Goal: Find specific page/section: Find specific page/section

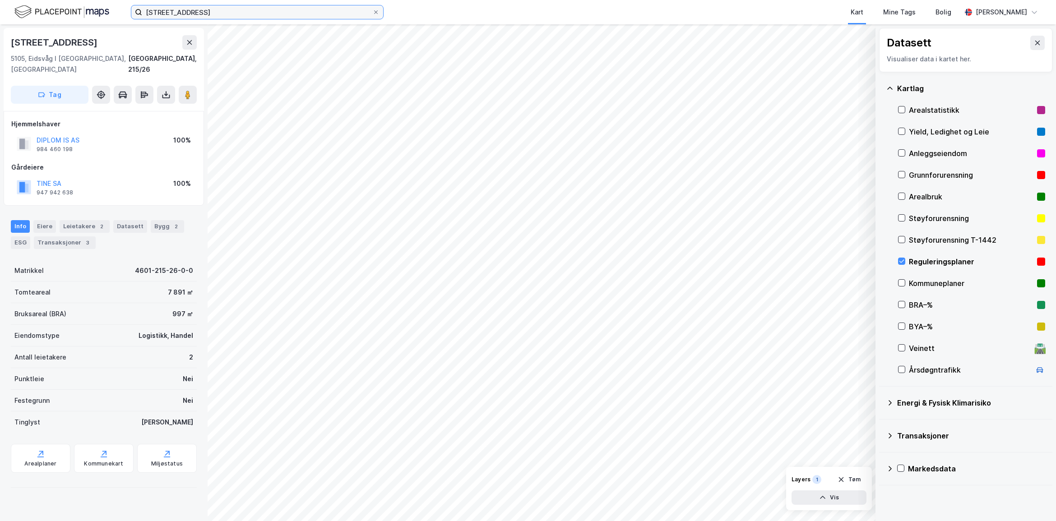
click at [203, 14] on input "[STREET_ADDRESS]" at bounding box center [257, 12] width 230 height 14
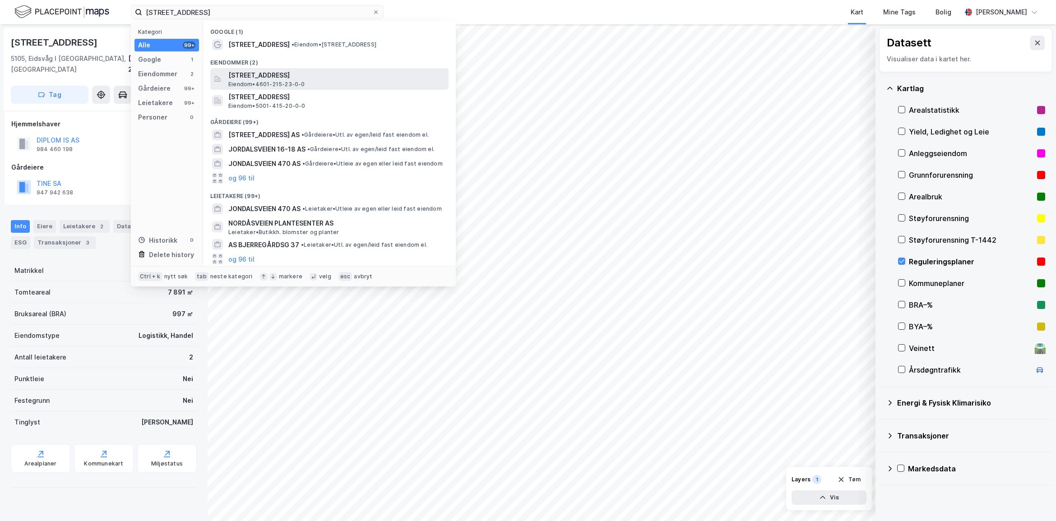
click at [324, 73] on span "[STREET_ADDRESS]" at bounding box center [336, 75] width 217 height 11
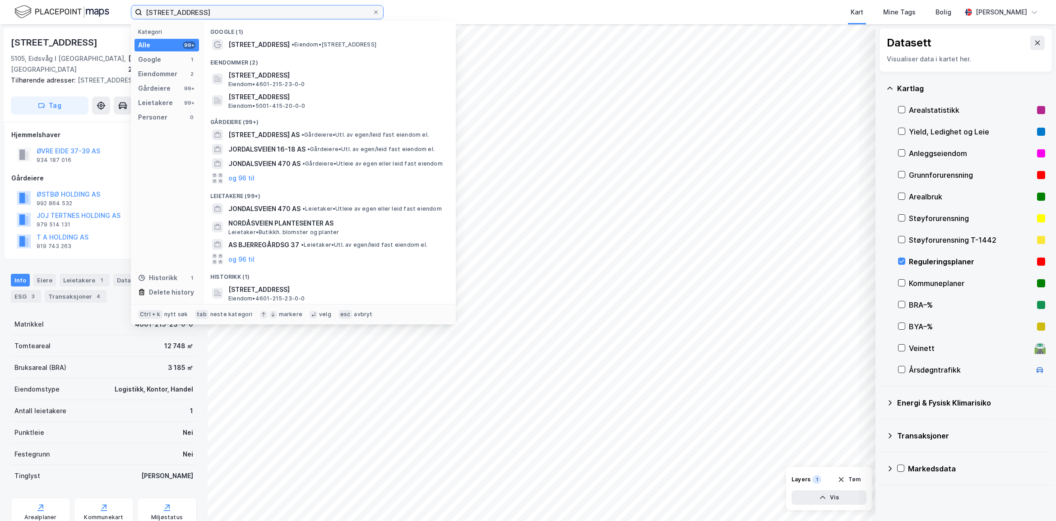
drag, startPoint x: 201, startPoint y: 10, endPoint x: 39, endPoint y: 8, distance: 161.6
click at [39, 8] on div "[STREET_ADDRESS] Kategori Alle 99+ Google 1 Eiendommer 2 Gårdeiere 99+ Leietake…" at bounding box center [528, 12] width 1056 height 24
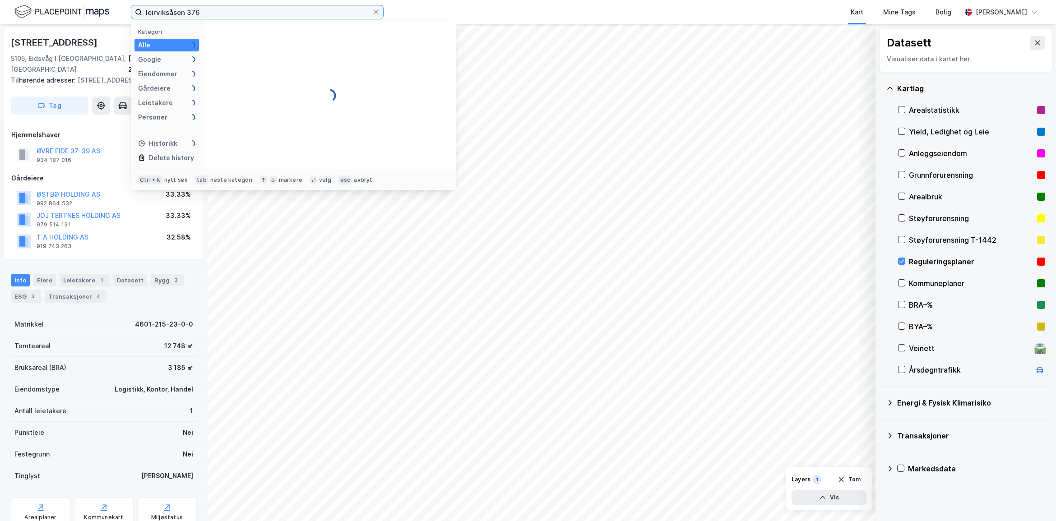
type input "leirviksåsen 376"
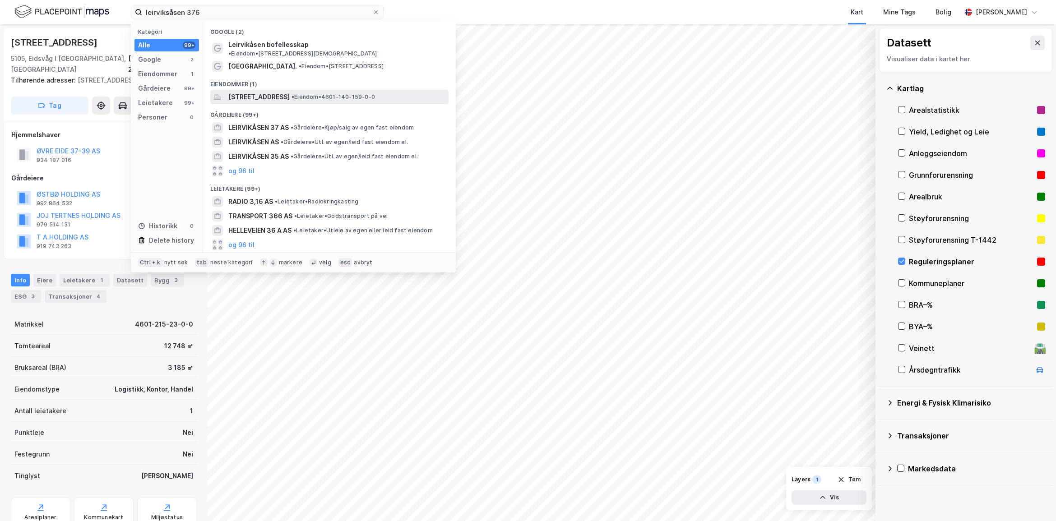
click at [290, 92] on span "[STREET_ADDRESS]" at bounding box center [258, 97] width 61 height 11
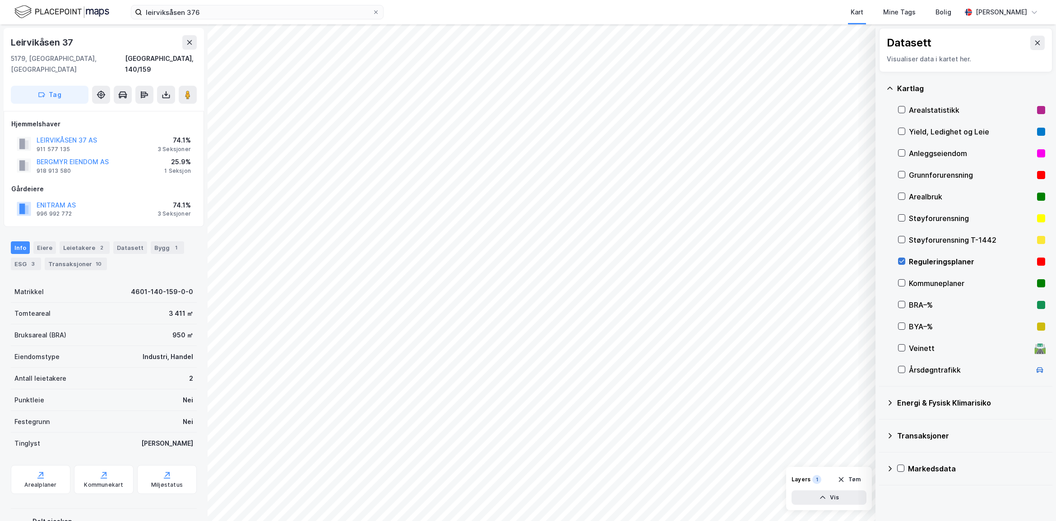
click at [902, 259] on icon at bounding box center [901, 261] width 6 height 6
